Goal: Information Seeking & Learning: Learn about a topic

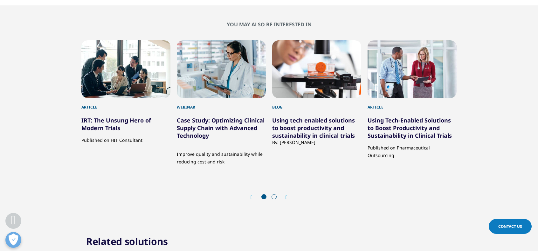
scroll to position [404, 0]
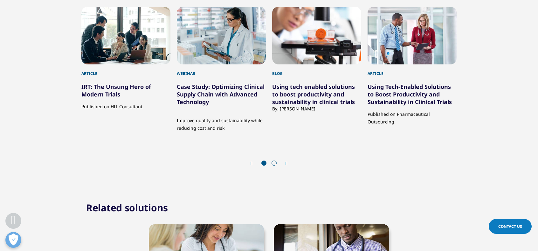
click at [285, 162] on icon "Next slide" at bounding box center [286, 163] width 2 height 5
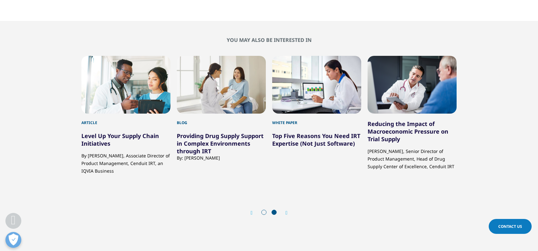
scroll to position [353, 0]
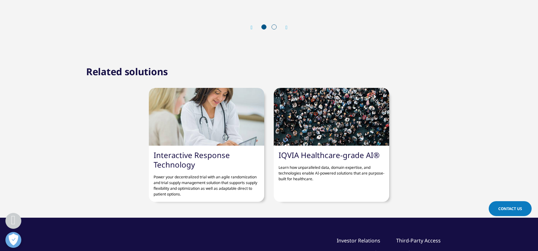
scroll to position [665, 0]
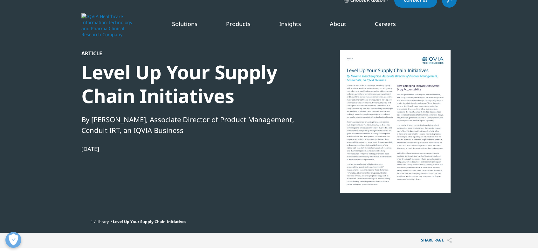
scroll to position [11, 0]
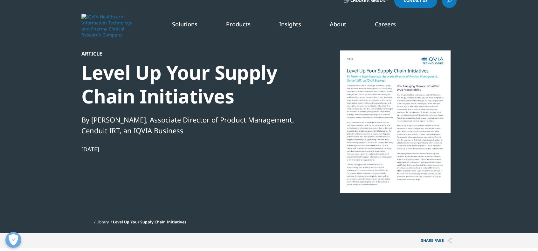
click at [394, 153] on div at bounding box center [395, 122] width 123 height 143
click at [475, 98] on section "Article Level Up Your Supply Chain Initiatives By Maxime Schuchewytsch, Associa…" at bounding box center [269, 111] width 538 height 245
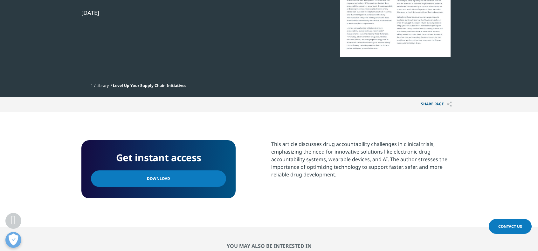
click at [340, 149] on div "This article discusses drug accountability challenges in clinical trials, empha…" at bounding box center [363, 159] width 185 height 38
click at [349, 175] on div "This article discusses drug accountability challenges in clinical trials, empha…" at bounding box center [363, 159] width 185 height 38
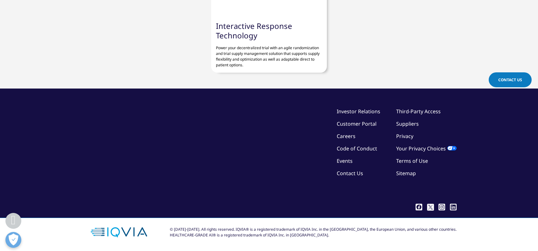
scroll to position [649, 0]
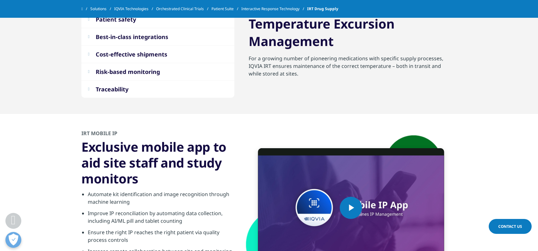
scroll to position [1011, 0]
